Goal: Task Accomplishment & Management: Manage account settings

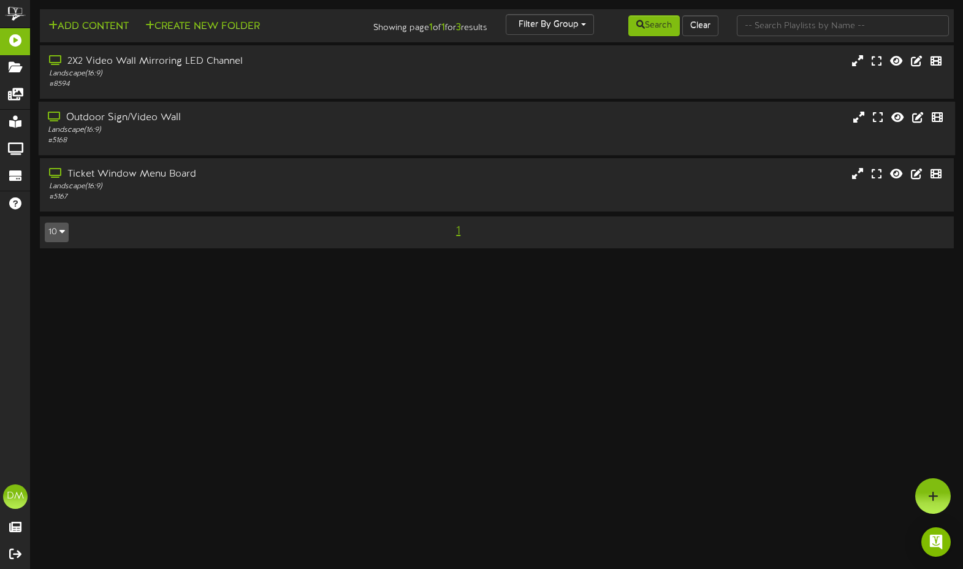
click at [103, 120] on div "Outdoor Sign/Video Wall" at bounding box center [230, 118] width 364 height 14
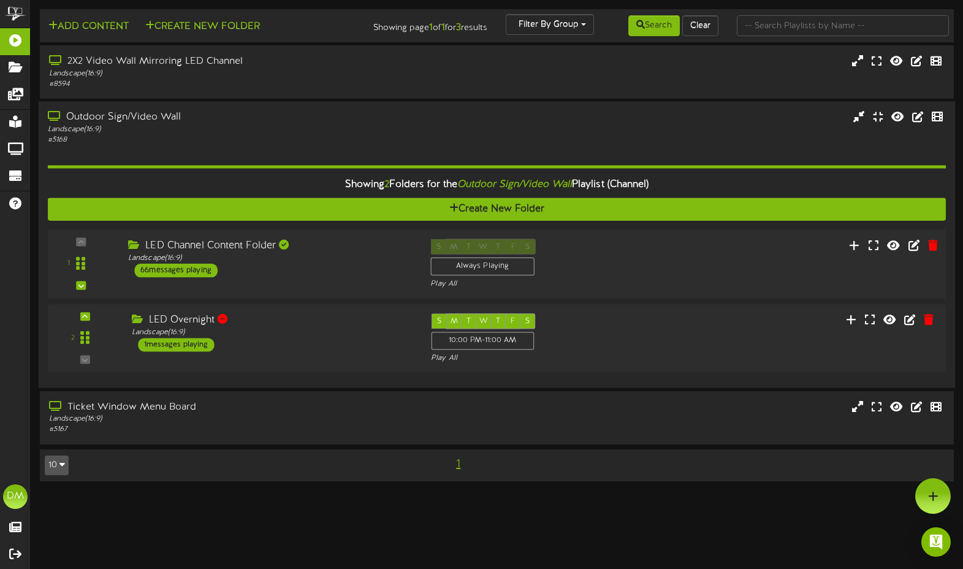
click at [251, 277] on div "LED Channel Content Folder Landscape ( 16:9 ) 66 messages playing" at bounding box center [270, 258] width 302 height 39
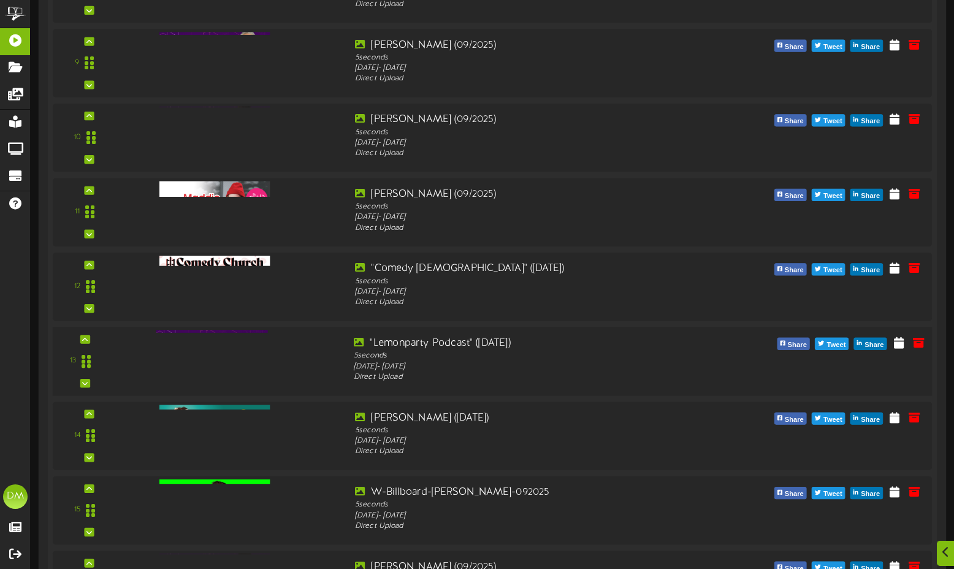
scroll to position [1013, 0]
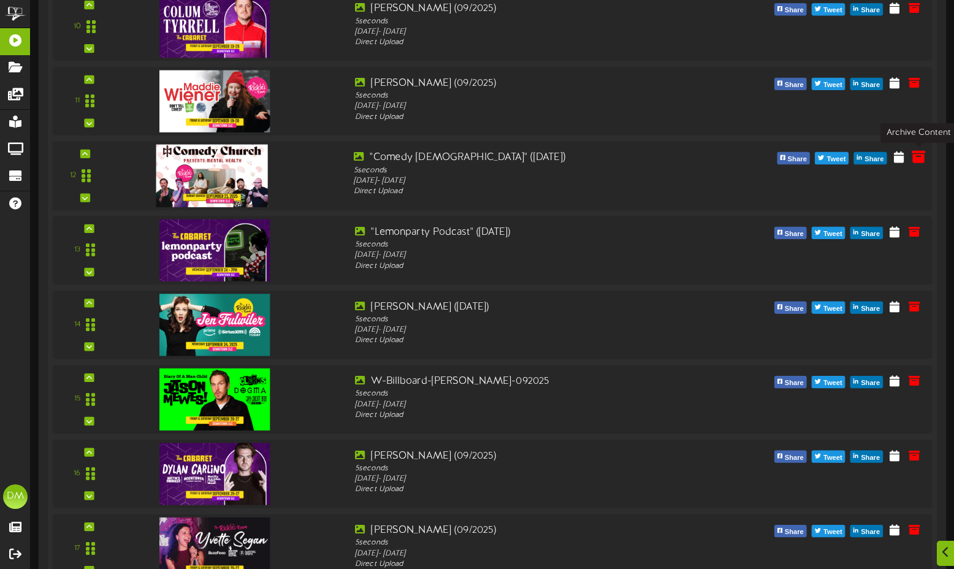
click at [917, 157] on icon at bounding box center [918, 156] width 13 height 13
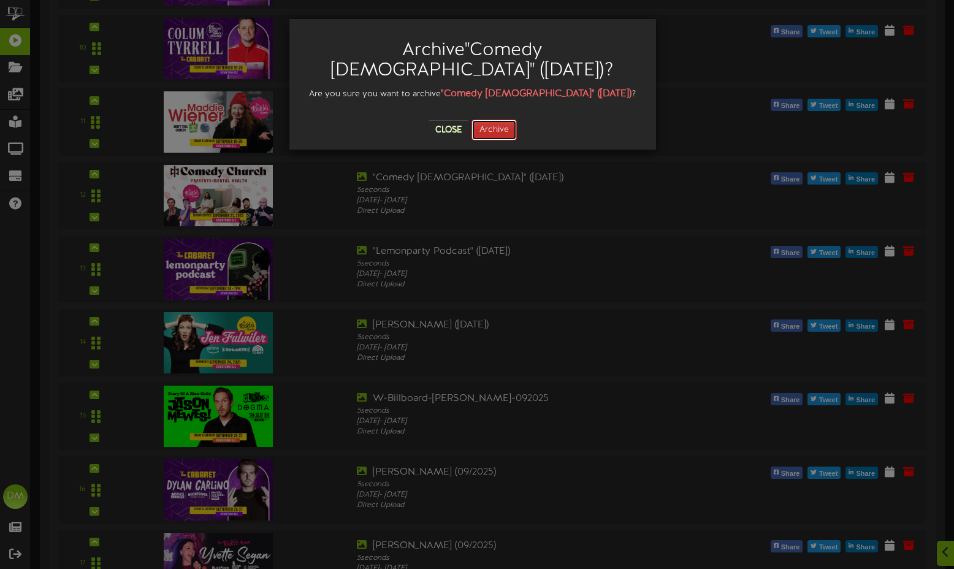
click at [488, 126] on button "Archive" at bounding box center [494, 130] width 45 height 21
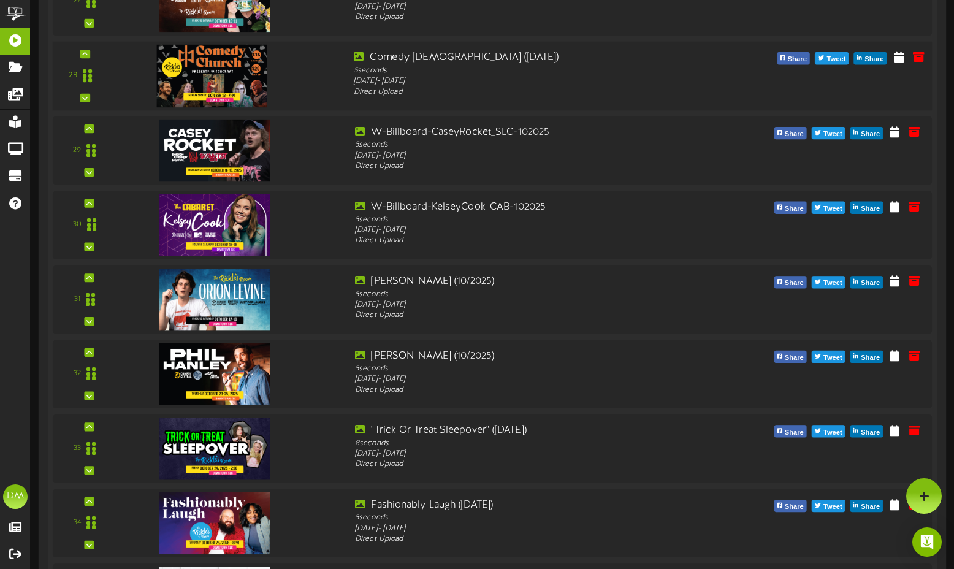
scroll to position [2215, 0]
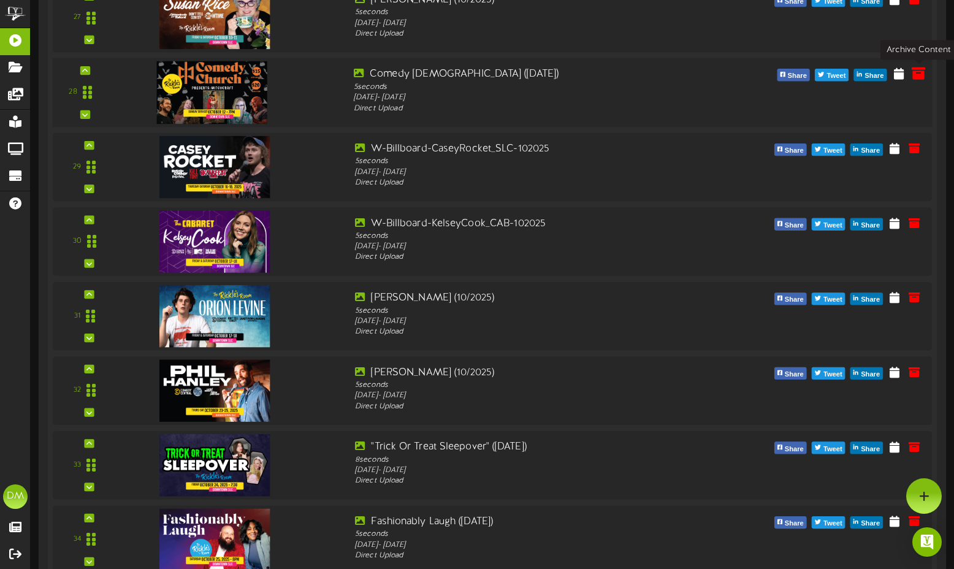
click at [917, 72] on icon at bounding box center [918, 73] width 13 height 13
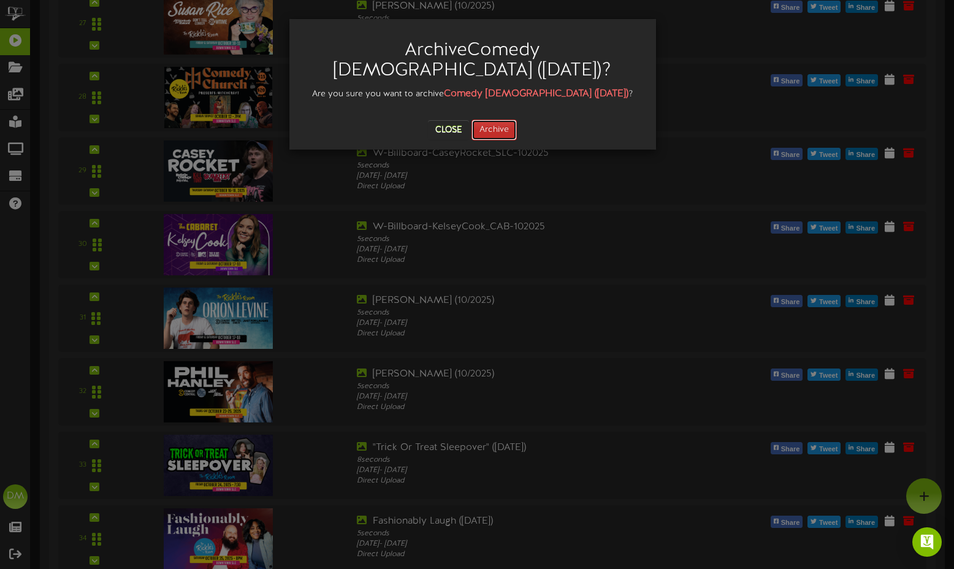
click at [499, 120] on button "Archive" at bounding box center [494, 130] width 45 height 21
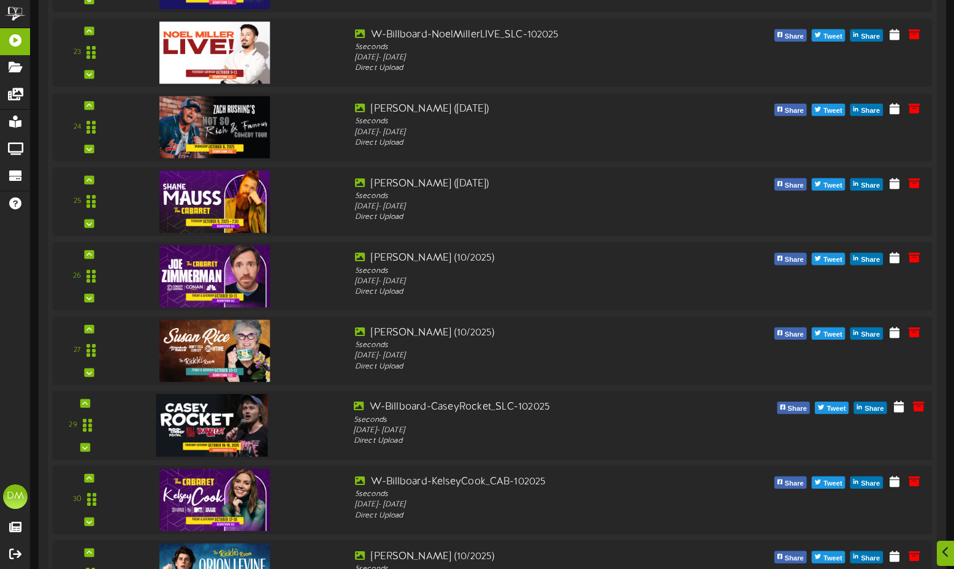
scroll to position [2422, 0]
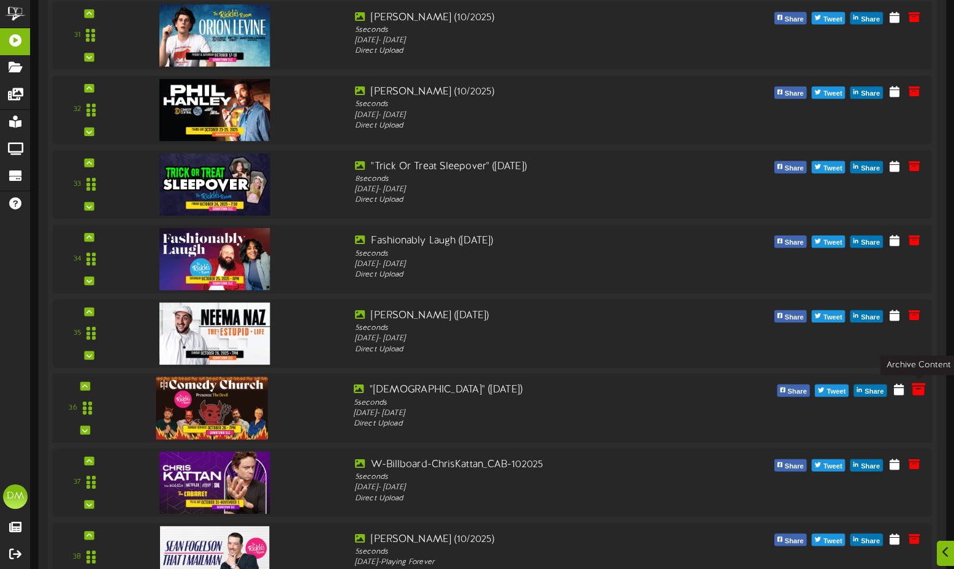
click at [917, 386] on icon at bounding box center [918, 388] width 13 height 13
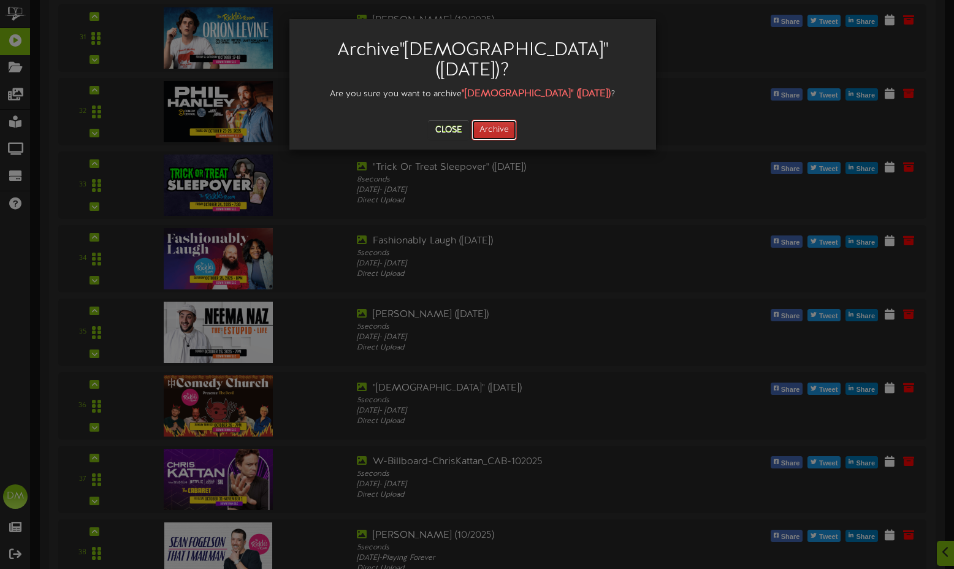
click at [501, 131] on button "Archive" at bounding box center [494, 130] width 45 height 21
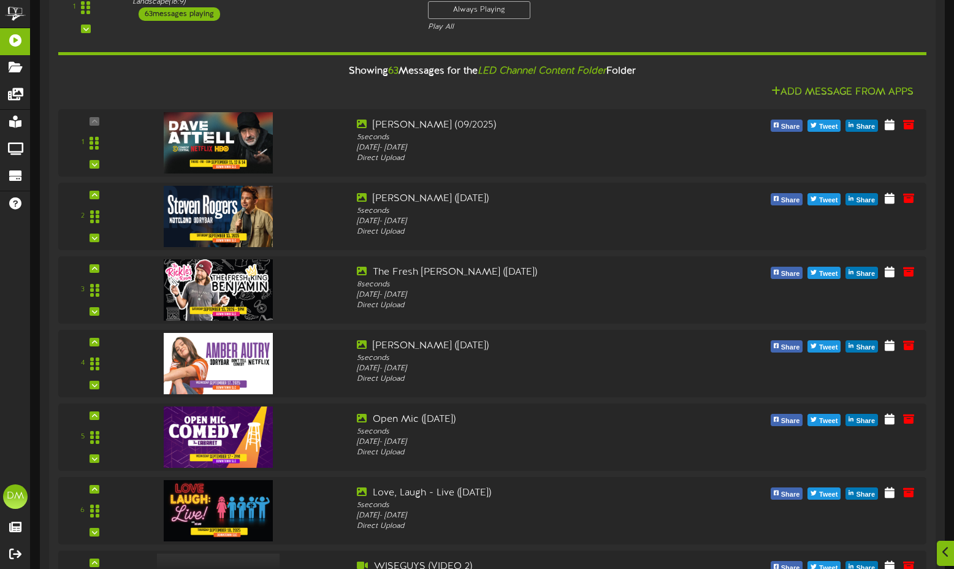
scroll to position [259, 0]
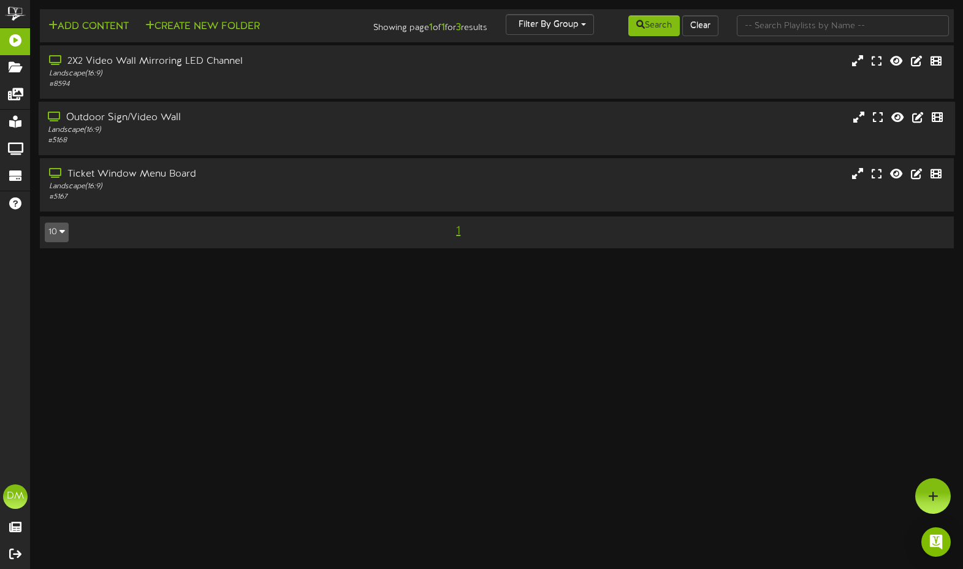
click at [261, 121] on div "Outdoor Sign/Video Wall" at bounding box center [230, 118] width 364 height 14
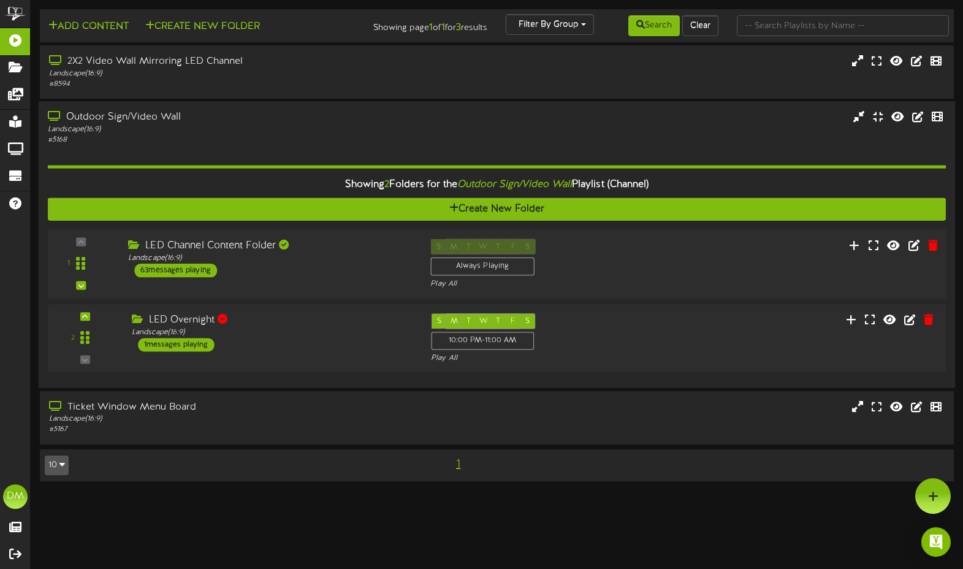
click at [297, 237] on div "1 (" at bounding box center [497, 263] width 908 height 69
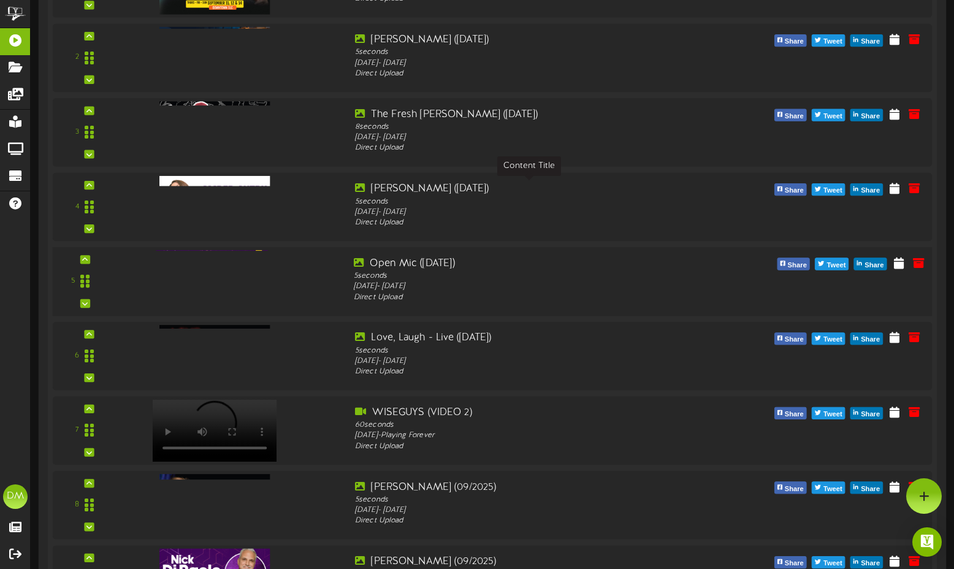
scroll to position [304, 0]
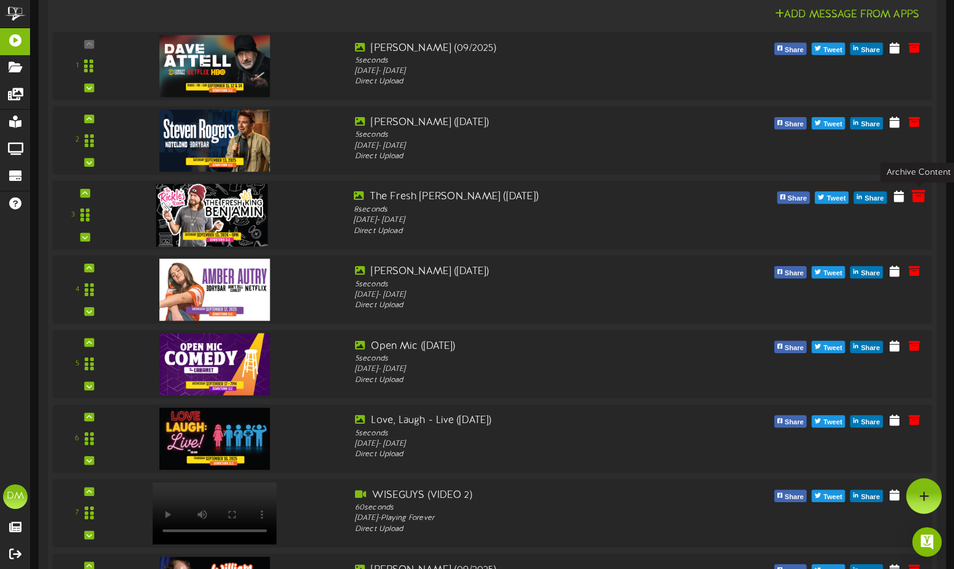
click at [921, 194] on icon at bounding box center [918, 195] width 13 height 13
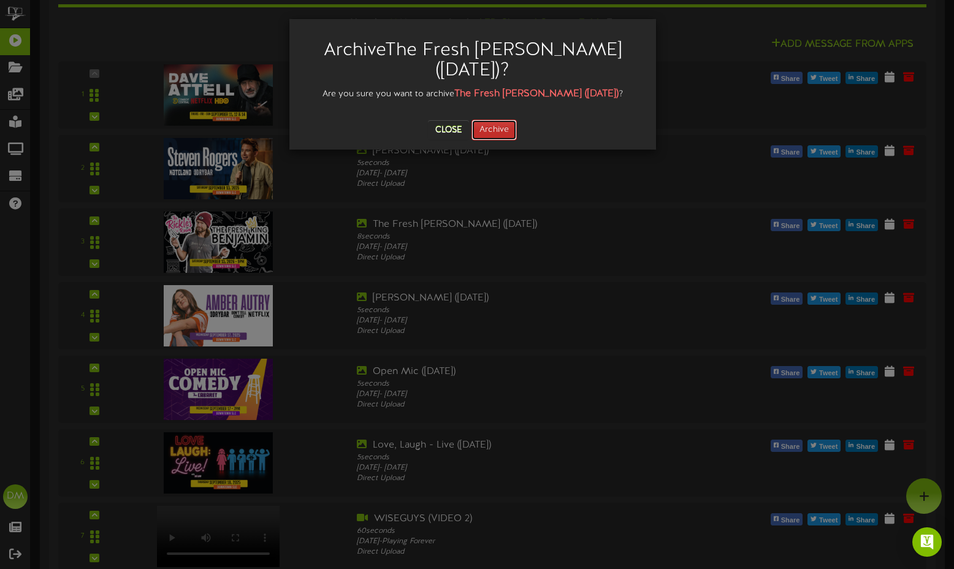
click at [494, 126] on button "Archive" at bounding box center [494, 130] width 45 height 21
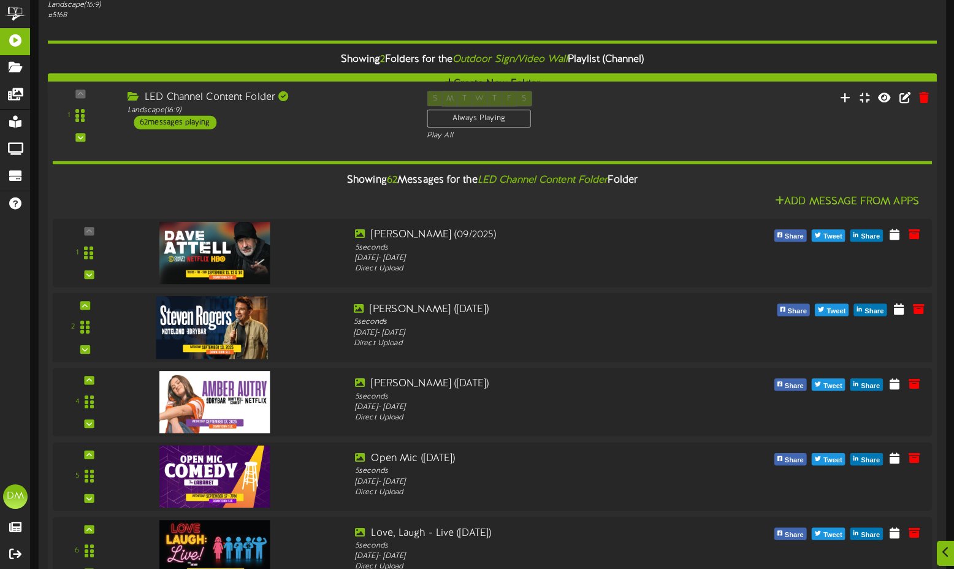
scroll to position [174, 0]
